Goal: Find specific page/section: Find specific page/section

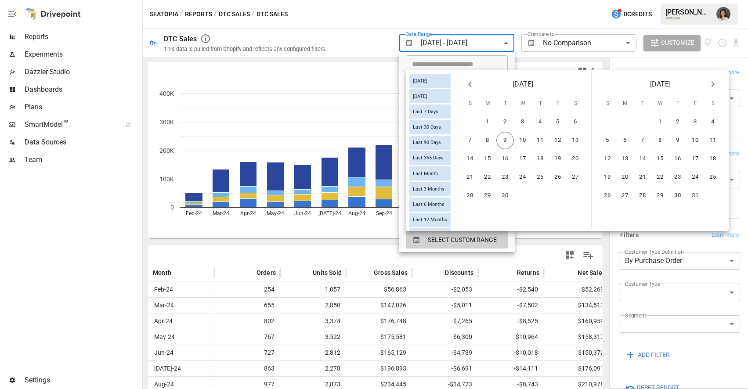
click at [368, 23] on div at bounding box center [374, 194] width 748 height 389
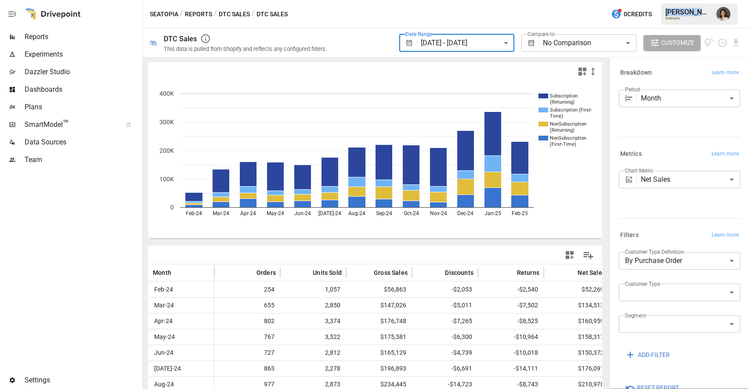
click at [368, 23] on div "Seatopia / Reports / DTC Sales / DTC Sales 0 Credits [PERSON_NAME] Seatopia" at bounding box center [445, 14] width 605 height 28
click at [88, 26] on div at bounding box center [70, 14] width 141 height 28
click at [89, 43] on div "Reports" at bounding box center [70, 37] width 141 height 18
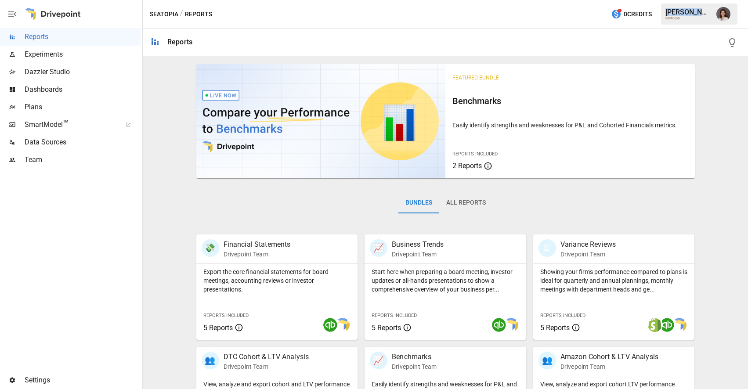
click at [92, 109] on span "Plans" at bounding box center [83, 107] width 116 height 11
